Goal: Task Accomplishment & Management: Use online tool/utility

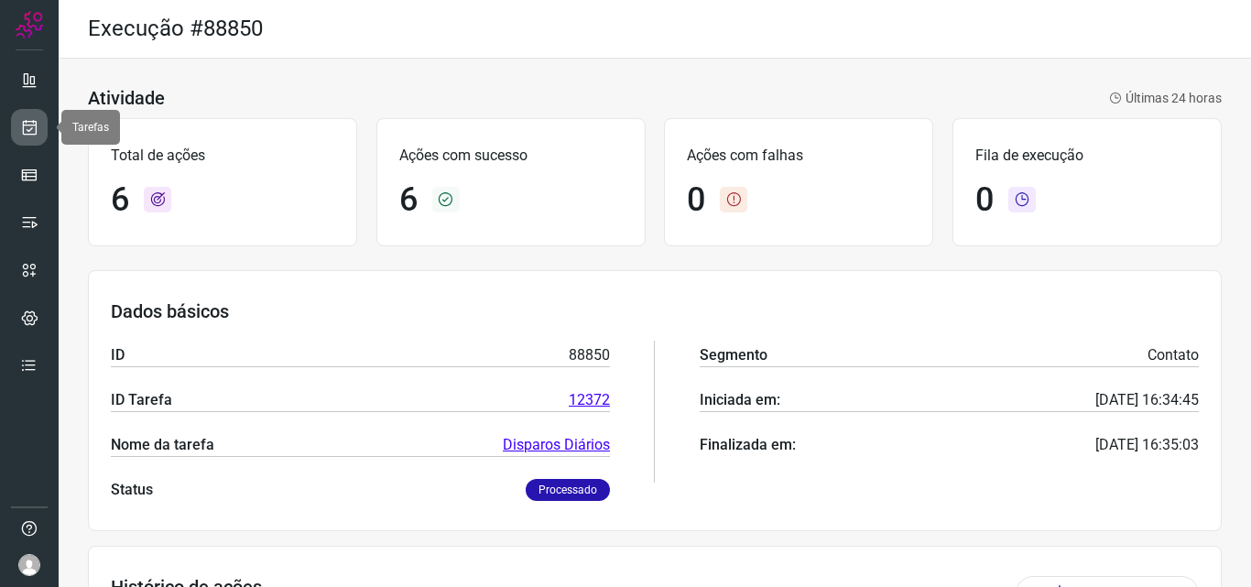
click at [33, 122] on icon at bounding box center [29, 127] width 19 height 18
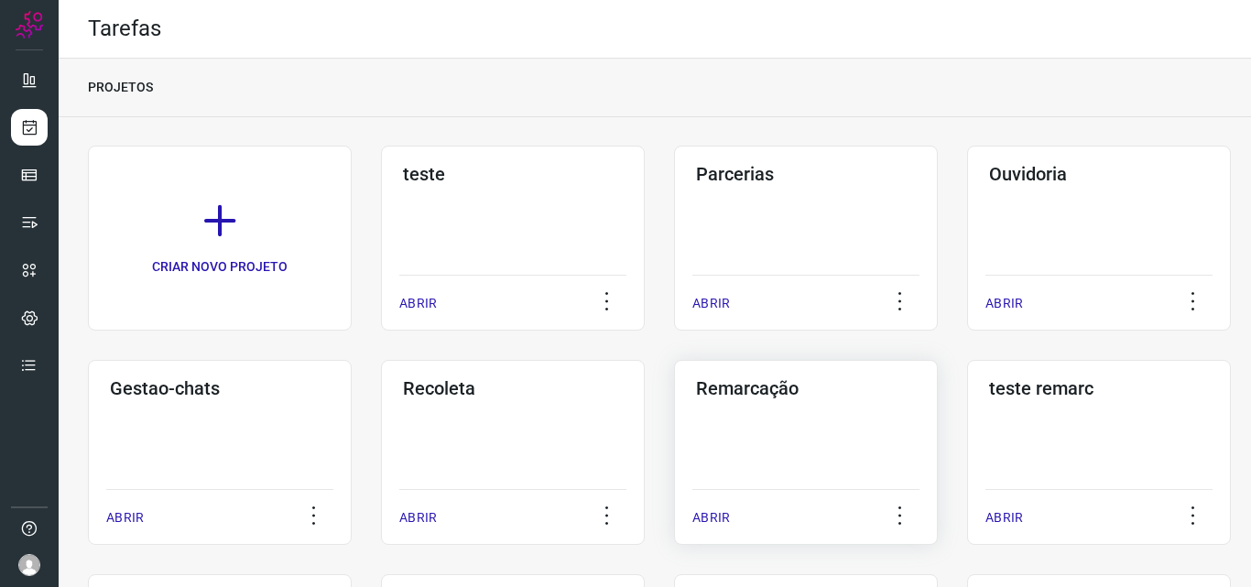
click at [820, 422] on div "Remarcação ABRIR" at bounding box center [806, 452] width 264 height 185
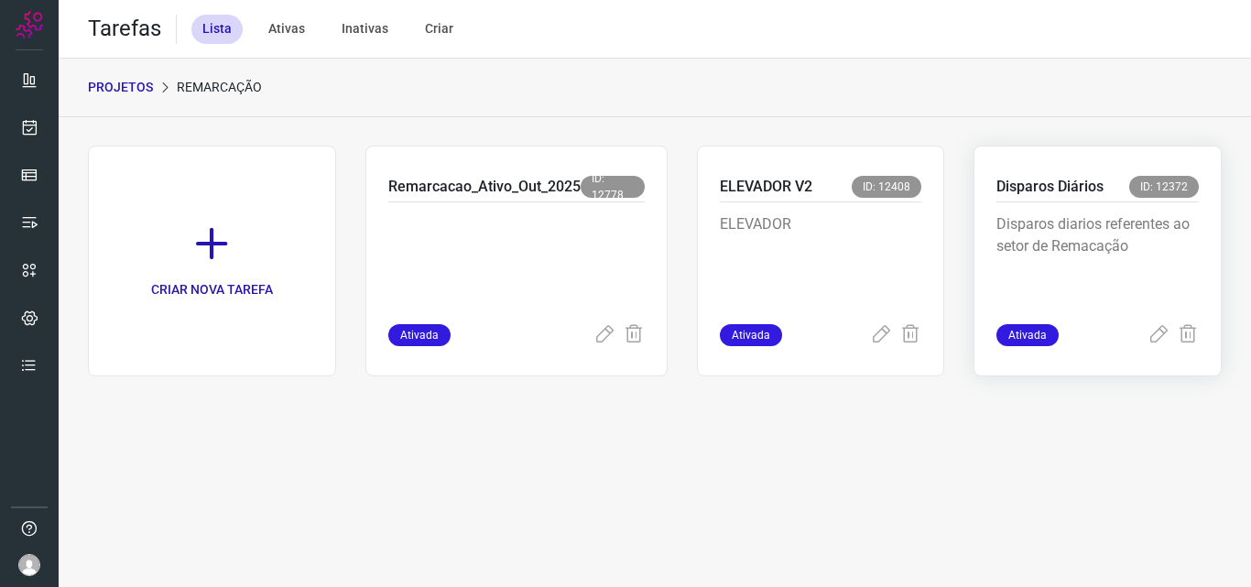
click at [1110, 212] on div "Disparos diarios referentes ao setor de Remacação" at bounding box center [1098, 263] width 202 height 122
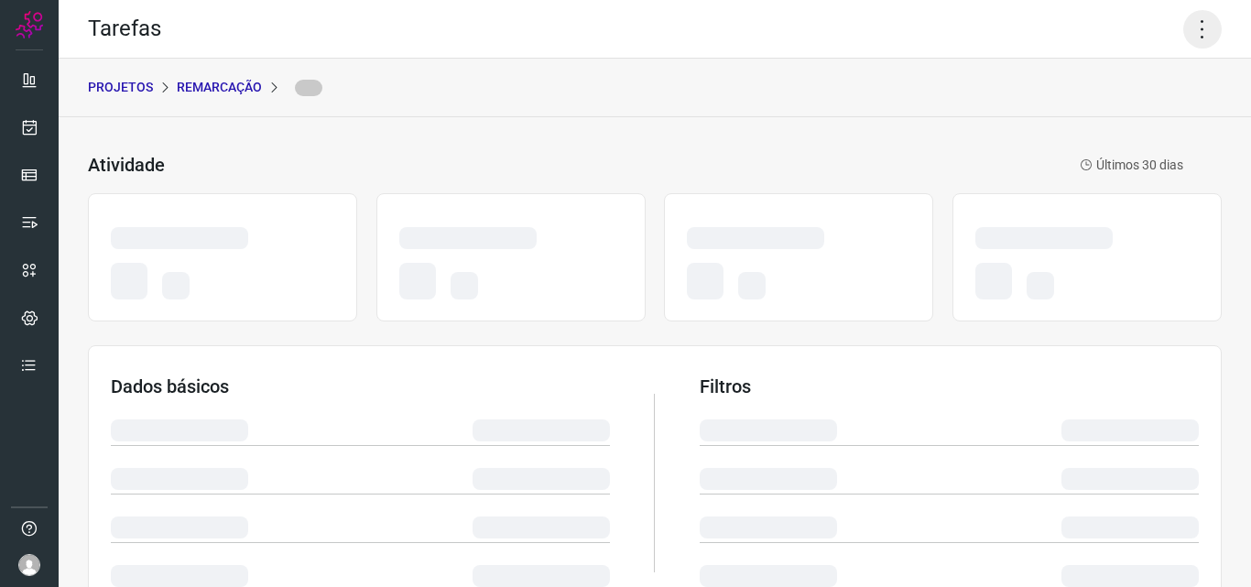
click at [1198, 33] on icon at bounding box center [1202, 29] width 38 height 38
click at [1195, 25] on icon at bounding box center [1202, 29] width 38 height 38
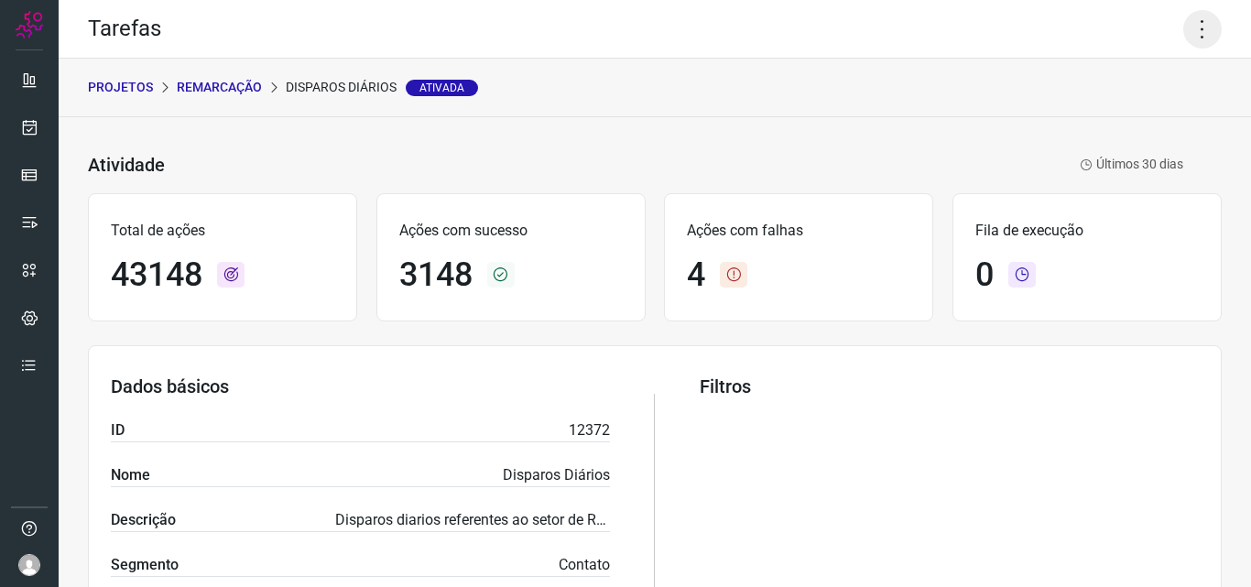
click at [1190, 37] on icon at bounding box center [1202, 29] width 38 height 38
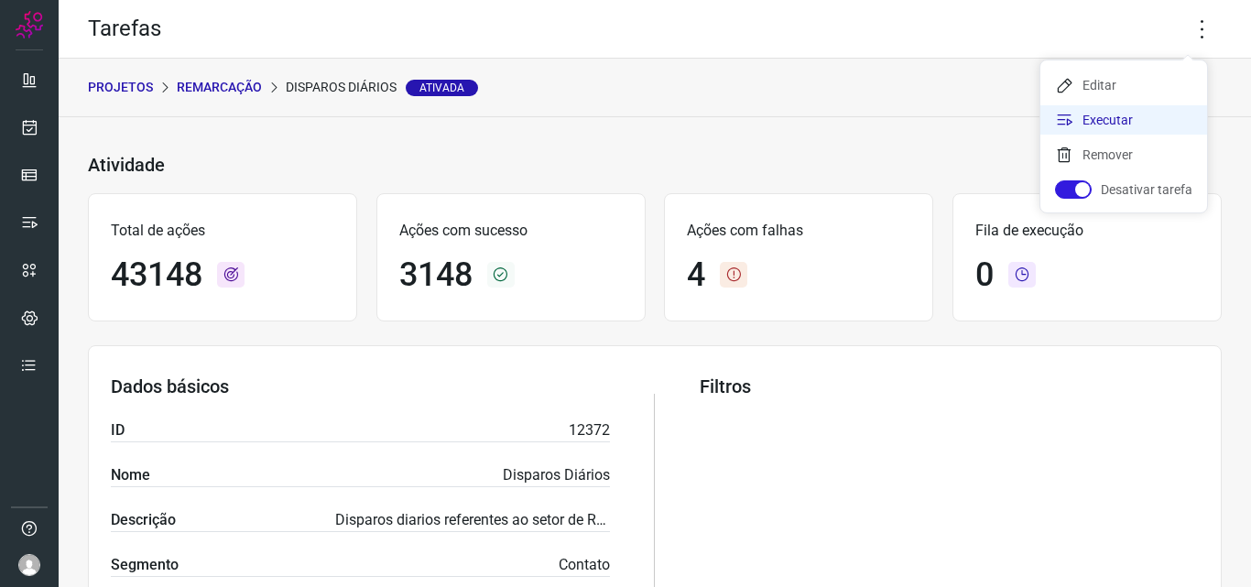
click at [1138, 118] on li "Executar" at bounding box center [1123, 119] width 167 height 29
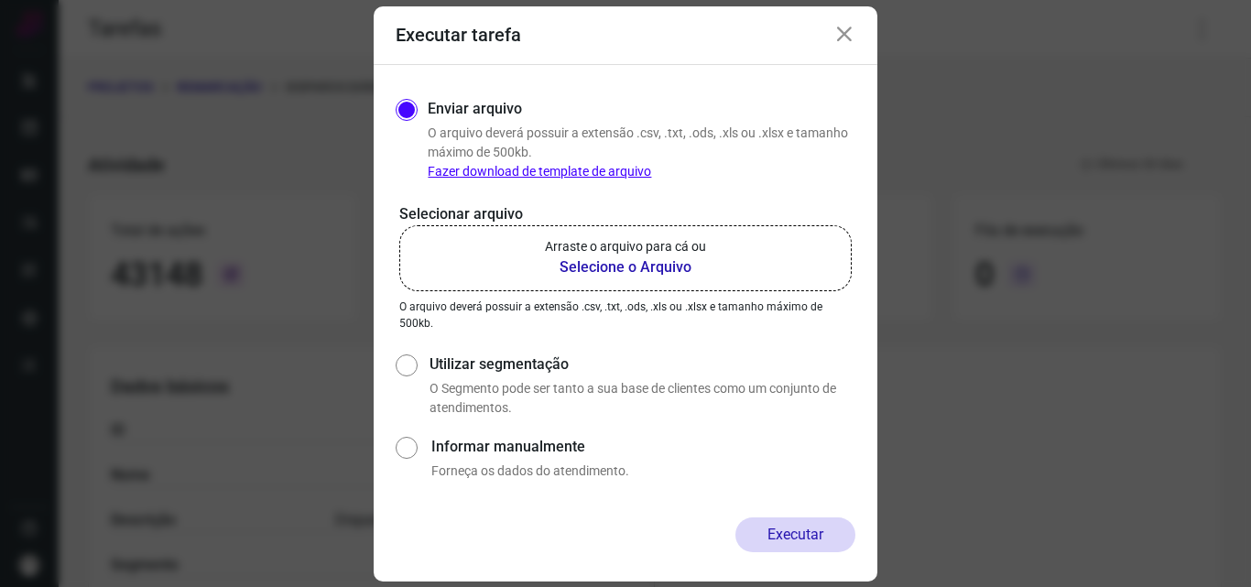
click at [625, 250] on p "Arraste o arquivo para cá ou" at bounding box center [625, 246] width 161 height 19
click at [0, 0] on input "Arraste o arquivo para cá ou Selecione o Arquivo" at bounding box center [0, 0] width 0 height 0
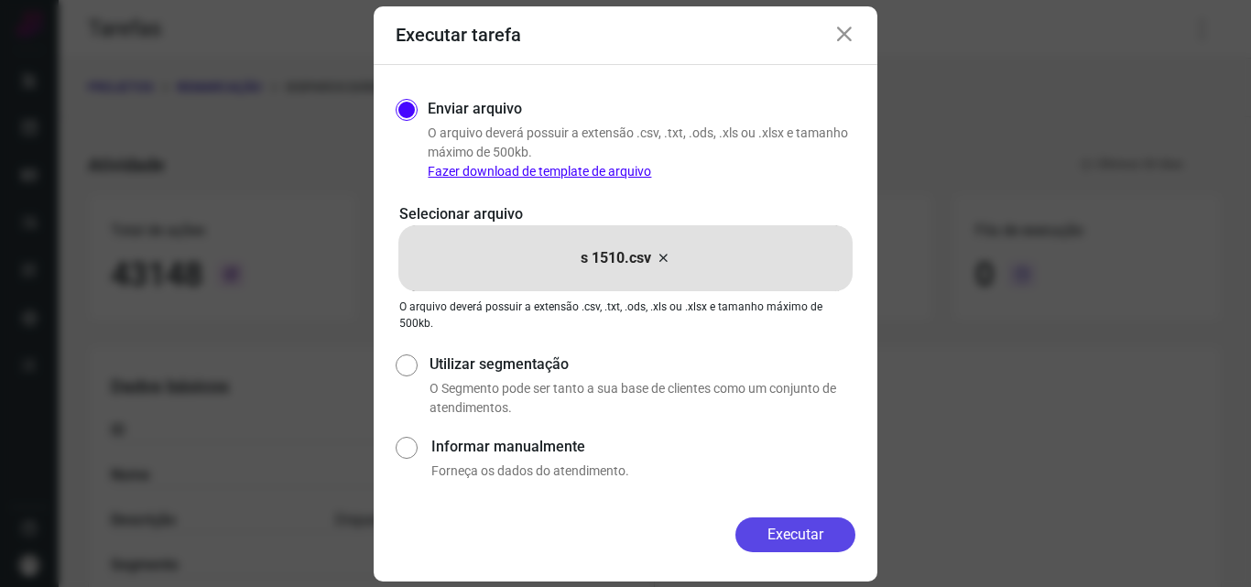
click at [801, 538] on button "Executar" at bounding box center [795, 534] width 120 height 35
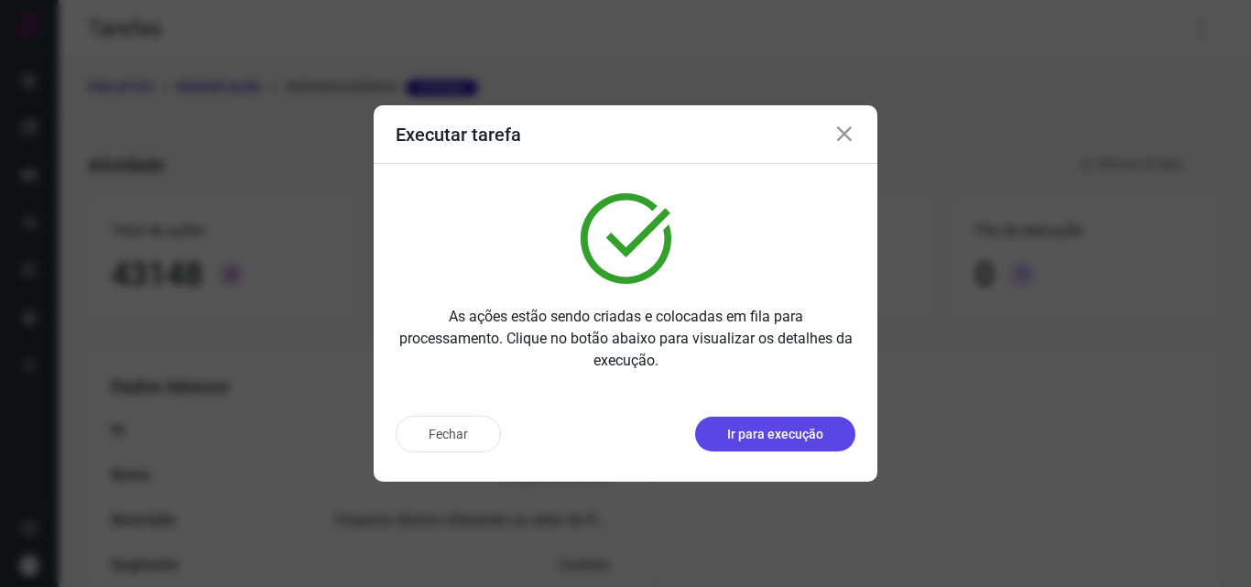
click at [800, 439] on p "Ir para execução" at bounding box center [775, 434] width 96 height 19
